Goal: Communication & Community: Answer question/provide support

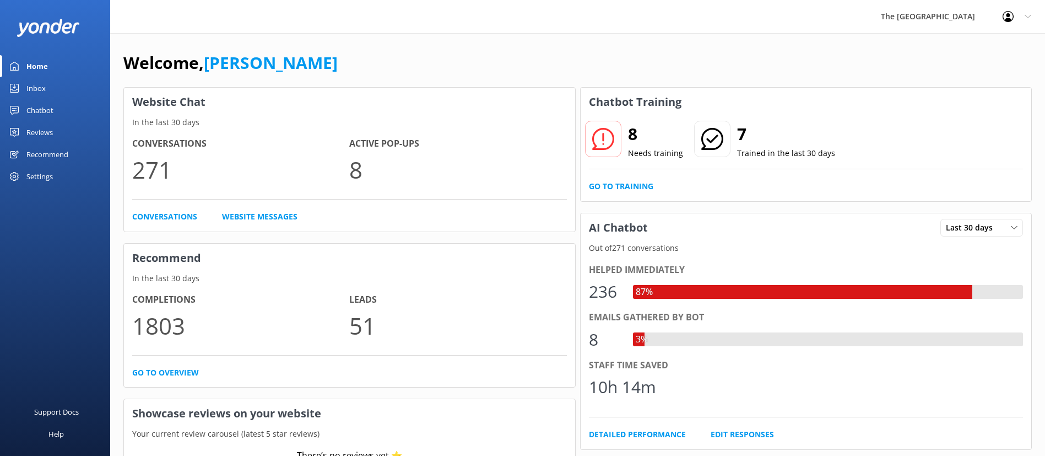
click at [74, 83] on link "Inbox" at bounding box center [55, 88] width 110 height 22
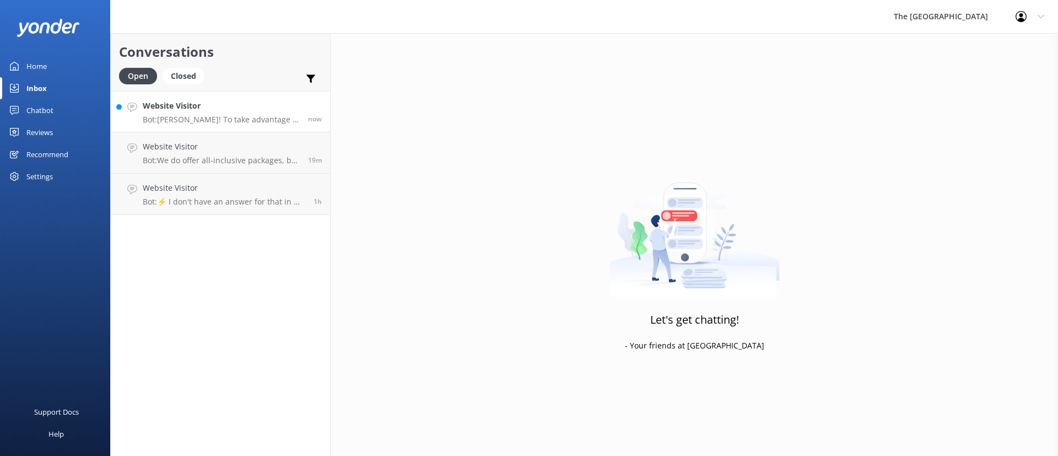
click at [191, 115] on p "Bot: [PERSON_NAME]! To take advantage of our exclusive offers, including the 30…" at bounding box center [221, 120] width 157 height 10
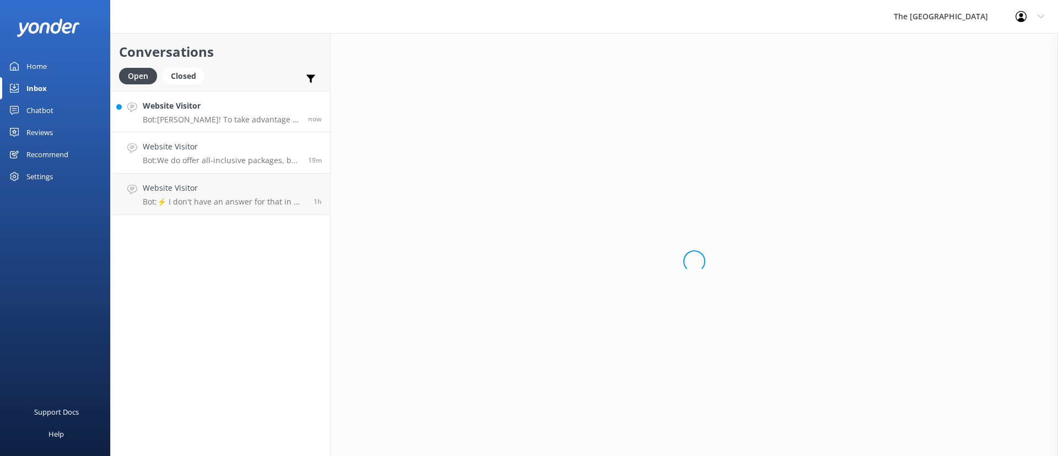
click at [230, 152] on h4 "Website Visitor" at bounding box center [221, 147] width 157 height 12
click at [246, 184] on h4 "Website Visitor" at bounding box center [224, 188] width 163 height 12
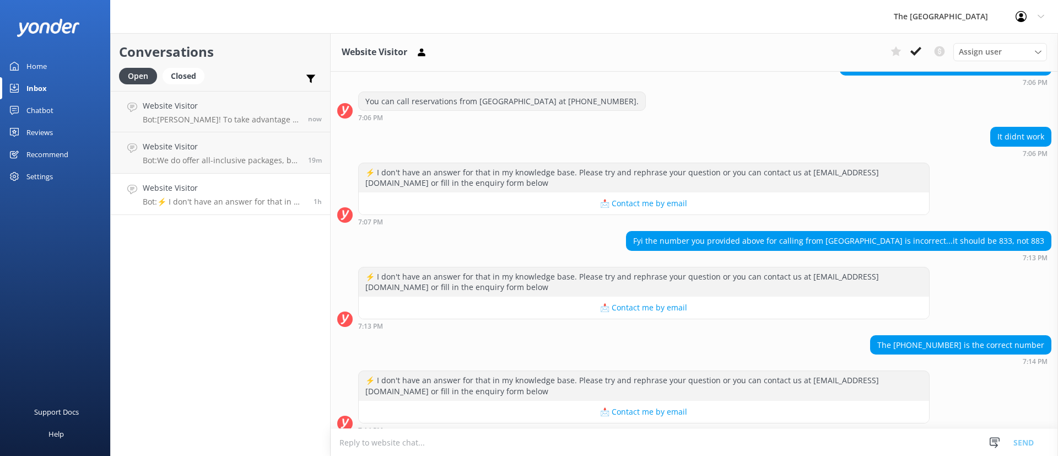
scroll to position [496, 0]
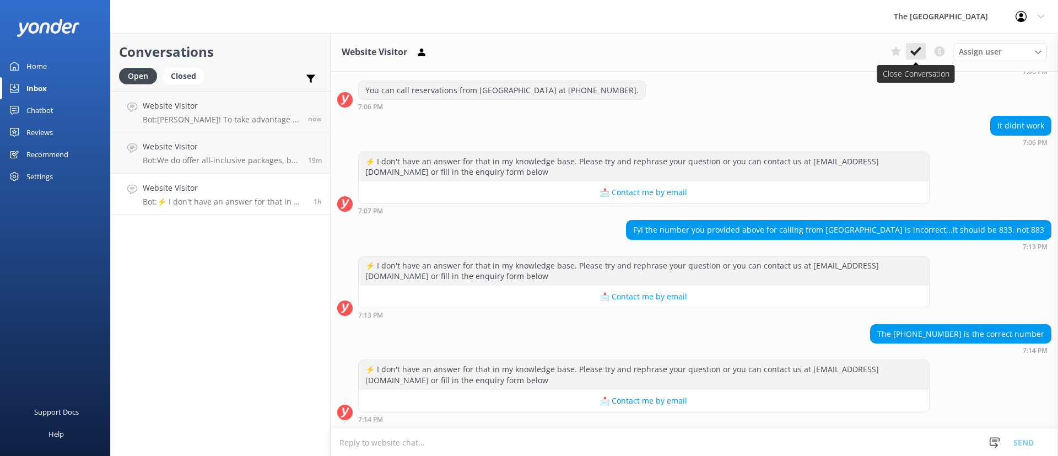
click at [914, 50] on icon at bounding box center [915, 51] width 11 height 11
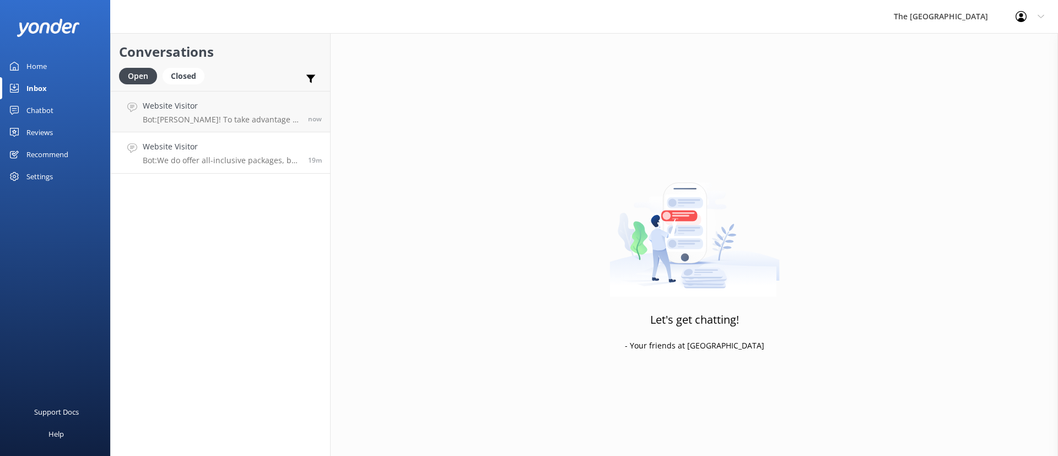
click at [235, 167] on link "Website Visitor Bot: We do offer all-inclusive packages, but we strongly advise…" at bounding box center [220, 152] width 219 height 41
